Goal: Communication & Community: Ask a question

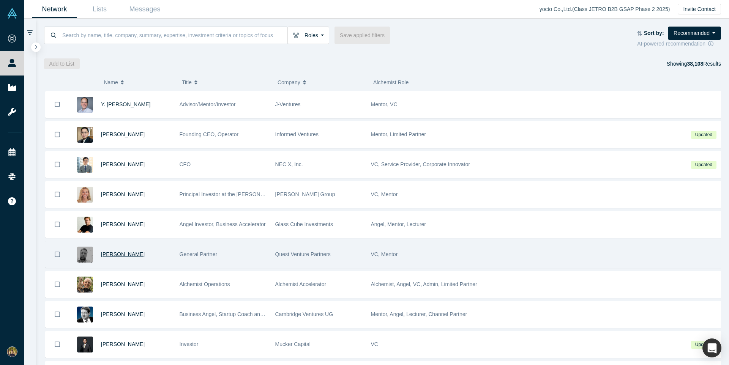
click at [120, 254] on span "Maarten T Hooft" at bounding box center [123, 254] width 44 height 6
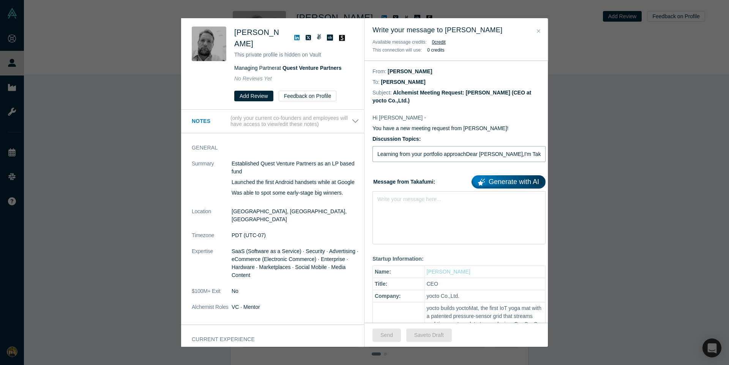
type input "Learning from your portfolio approachDear Maarten T Hooft,I'm Takafumi from yoc…"
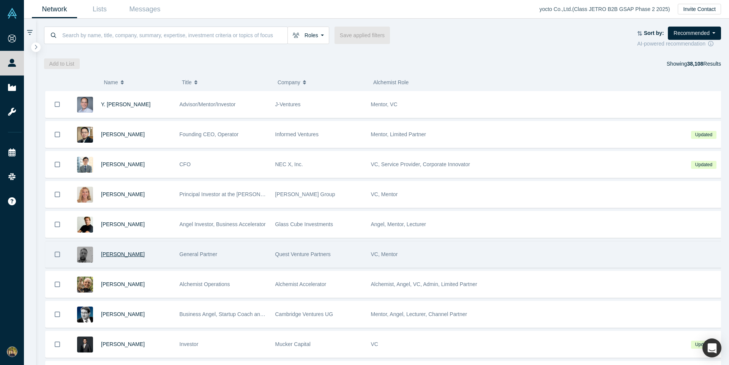
click at [120, 254] on span "[PERSON_NAME]" at bounding box center [123, 254] width 44 height 6
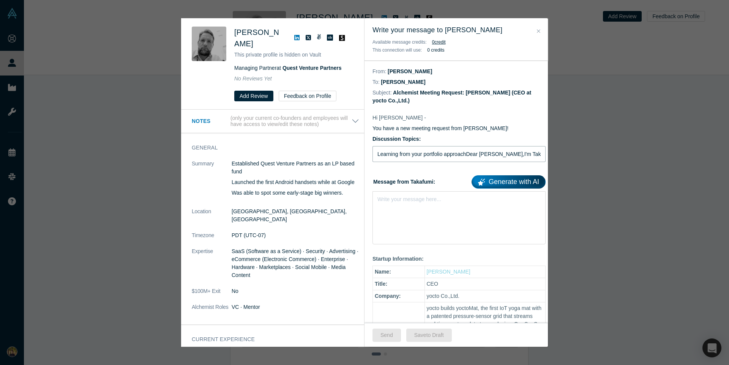
type input "Learning from your portfolio approachDear Maarten T Hooft,I'm Takafumi from yoc…"
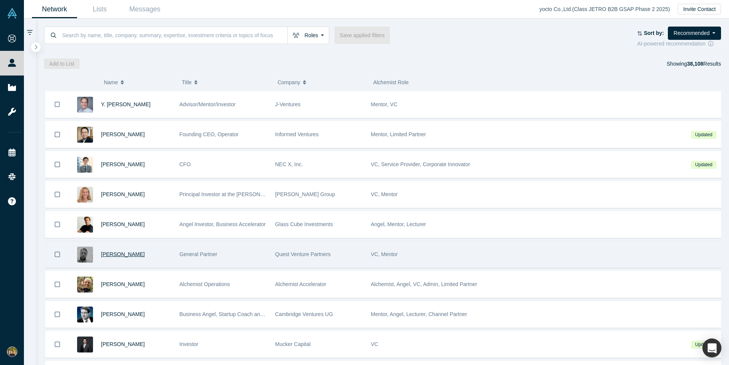
click at [120, 254] on span "[PERSON_NAME]" at bounding box center [123, 254] width 44 height 6
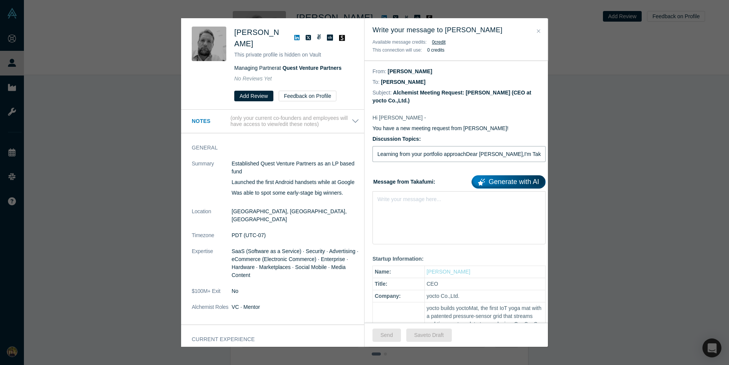
type input "Learning from your portfolio approachDear Maarten T Hooft,I'm Takafumi from yoc…"
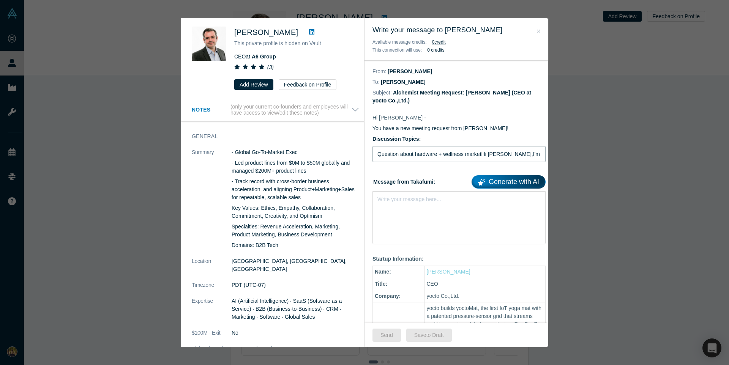
type input "Question about hardware + wellness marketHi Olivier Delerm,I'm researching how …"
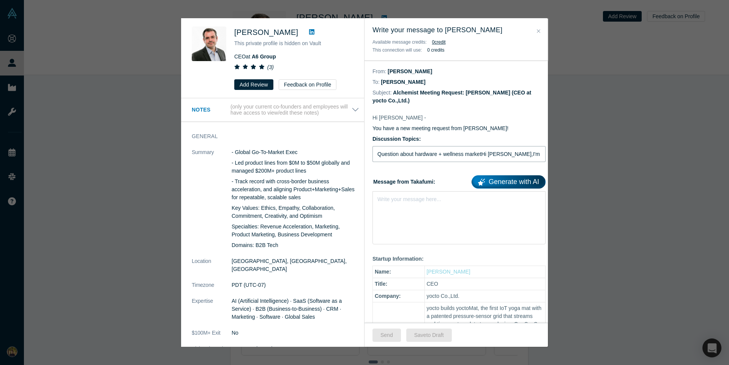
type input "Question about hardware + wellness marketHi Olivier Delerm,I'm researching how …"
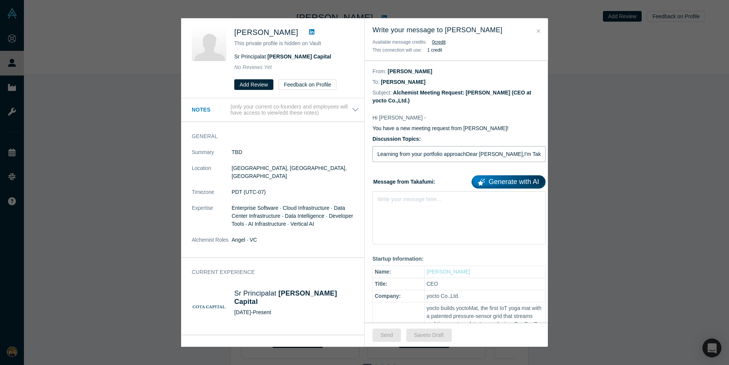
type input "Learning from your portfolio approachDear Murat Kilicoglu,I'm Takafumi from yoc…"
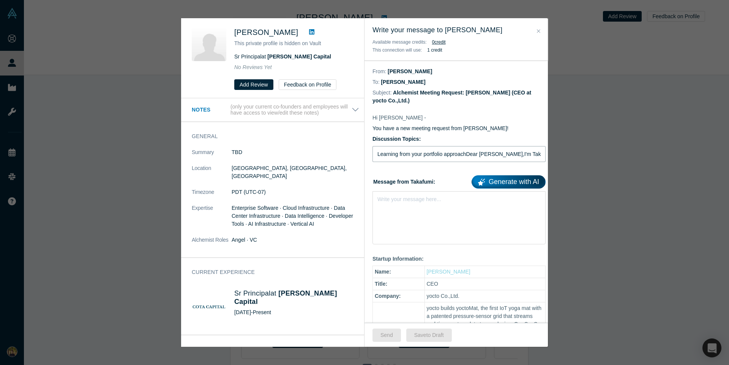
type input "Learning from your portfolio approachDear Murat Kilicoglu,I'm Takafumi from yoc…"
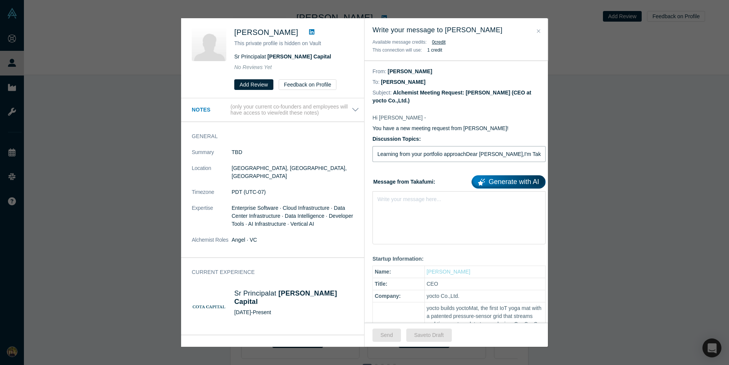
type input "Learning from your portfolio approachDear Murat Kilicoglu,I'm Takafumi from yoc…"
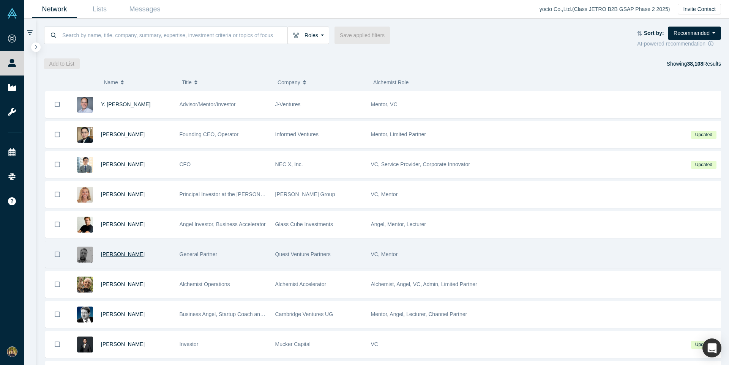
click at [120, 254] on span "[PERSON_NAME]" at bounding box center [123, 254] width 44 height 6
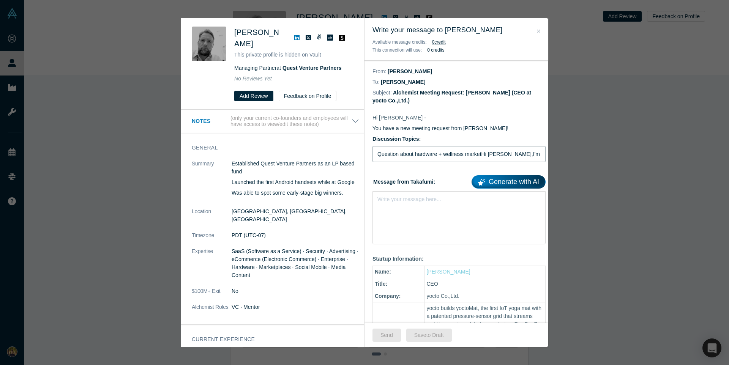
type input "Question about hardware + wellness marketHi Maarten T Hooft,I'm researching how…"
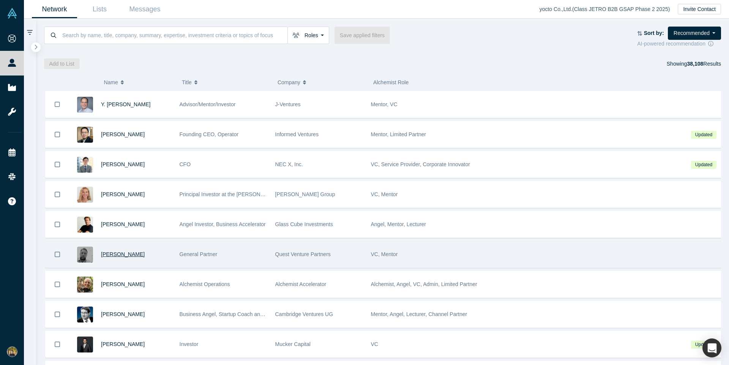
click at [120, 254] on span "[PERSON_NAME]" at bounding box center [123, 254] width 44 height 6
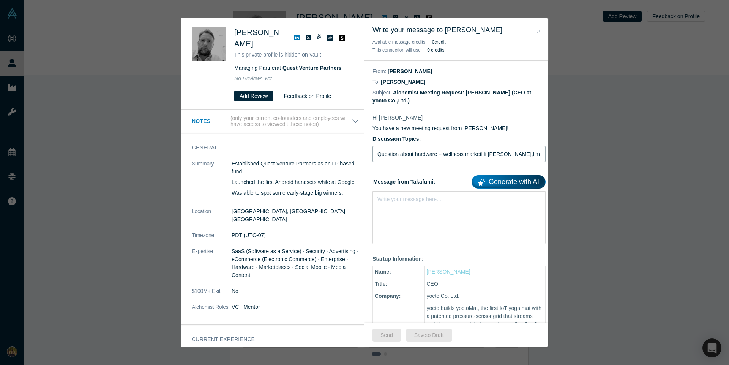
type input "Question about hardware + wellness marketHi Maarten T Hooft,I'm researching how…"
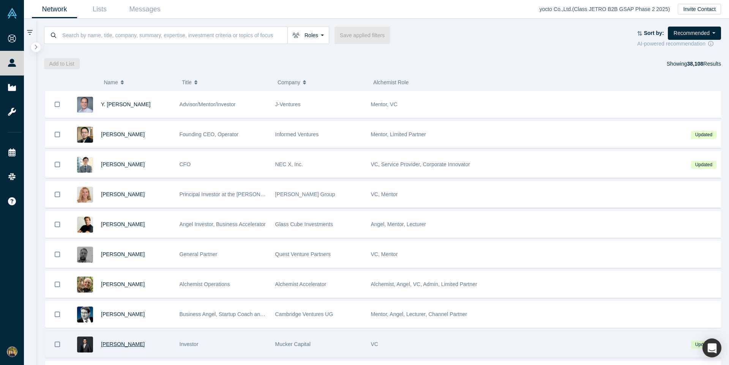
click at [114, 344] on span "[PERSON_NAME]" at bounding box center [123, 344] width 44 height 6
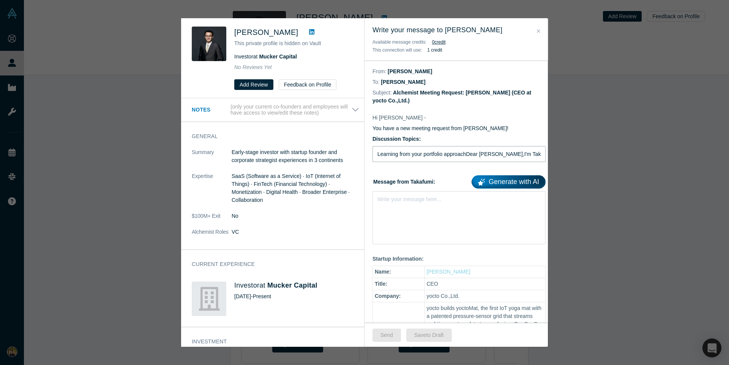
type input "Learning from your portfolio approachDear Jerry Chen,I'm Takafumi from yocto, a…"
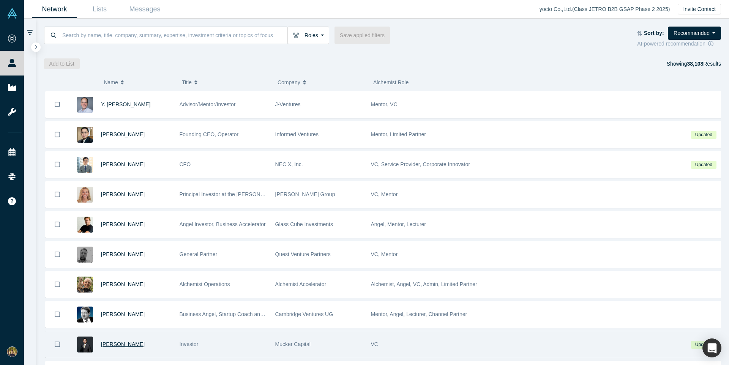
click at [114, 344] on span "[PERSON_NAME]" at bounding box center [123, 344] width 44 height 6
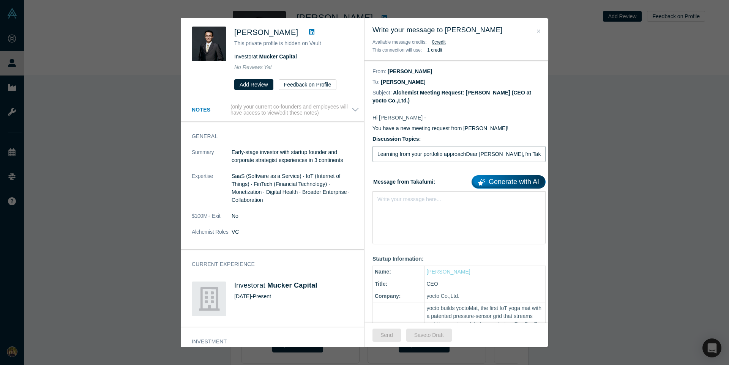
type input "Learning from your portfolio approachDear Jerry Chen,I'm Takafumi from yocto, a…"
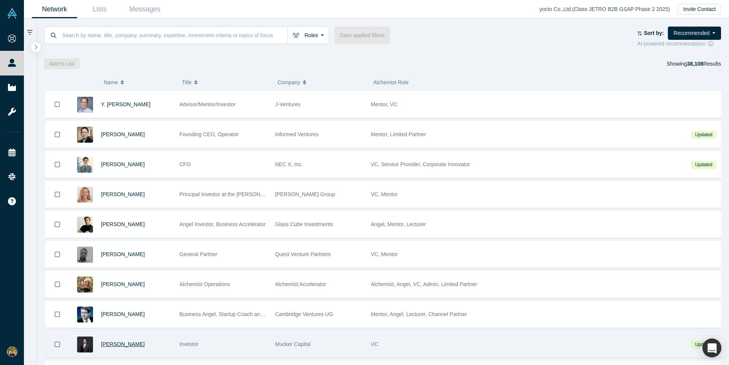
click at [114, 344] on span "[PERSON_NAME]" at bounding box center [123, 344] width 44 height 6
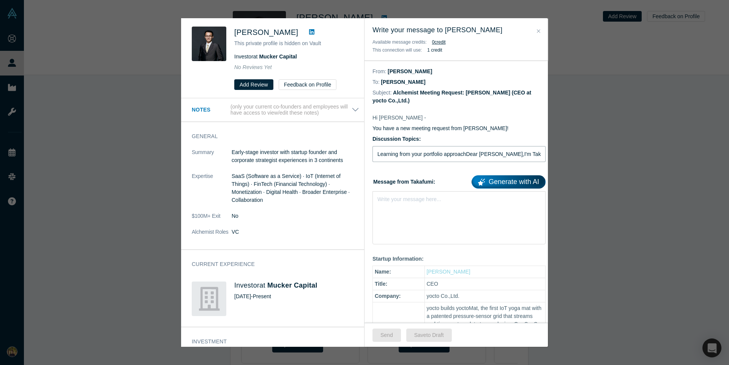
type input "Learning from your portfolio approachDear Jerry Chen,I'm Takafumi from yocto, a…"
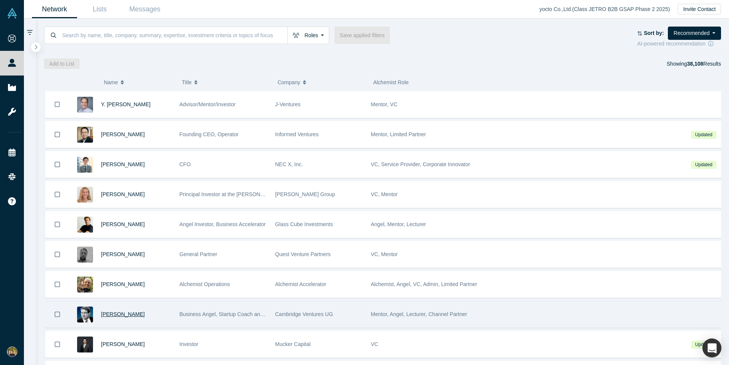
click at [116, 314] on span "[PERSON_NAME]" at bounding box center [123, 314] width 44 height 6
click at [116, 314] on span "Martin Giese" at bounding box center [123, 314] width 44 height 6
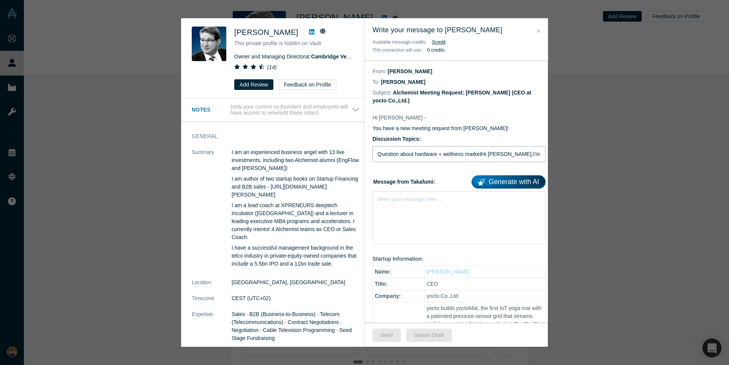
type input "Question about hardware + wellness marketHi Martin Giese,I'm researching how US…"
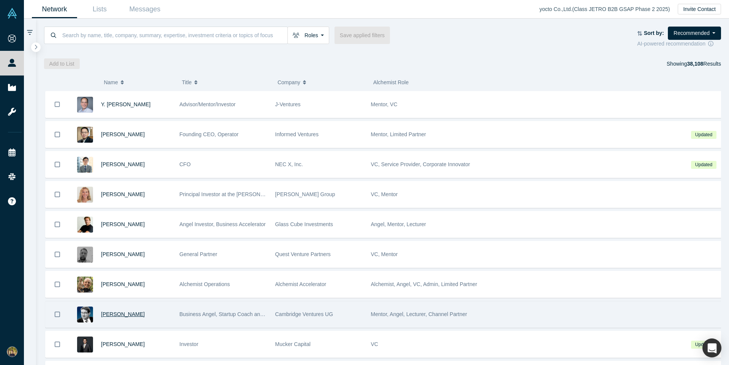
click at [116, 314] on span "Martin Giese" at bounding box center [123, 314] width 44 height 6
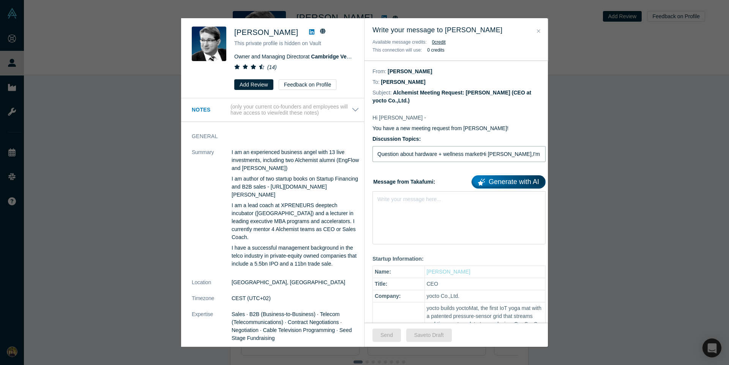
type input "Question about hardware + wellness marketHi Martin Giese,I'm researching how US…"
